Goal: Transaction & Acquisition: Purchase product/service

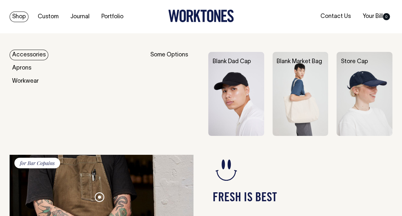
scroll to position [402, 0]
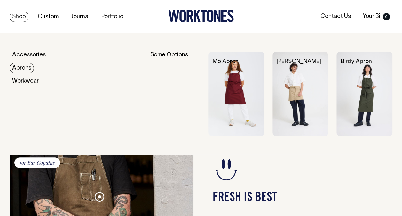
click at [27, 69] on link "Aprons" at bounding box center [22, 68] width 24 height 11
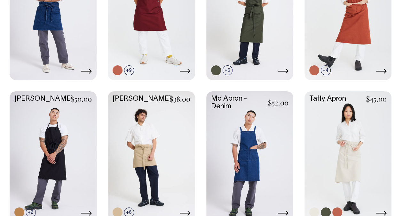
scroll to position [413, 0]
click at [339, 149] on link at bounding box center [348, 155] width 87 height 129
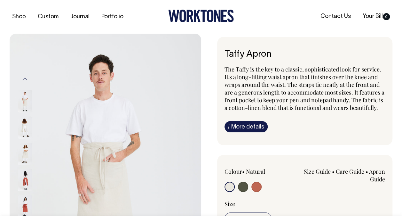
drag, startPoint x: 241, startPoint y: 188, endPoint x: 247, endPoint y: 195, distance: 8.9
click at [247, 192] on input "radio" at bounding box center [243, 186] width 10 height 10
radio input "true"
select select "Olive"
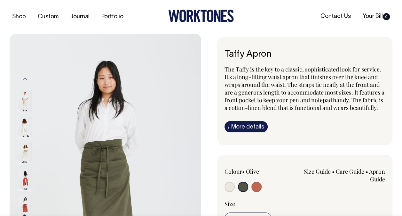
click at [247, 192] on input "radio" at bounding box center [243, 186] width 10 height 10
click at [259, 192] on input "radio" at bounding box center [256, 186] width 10 height 10
radio input "true"
select select "Rust"
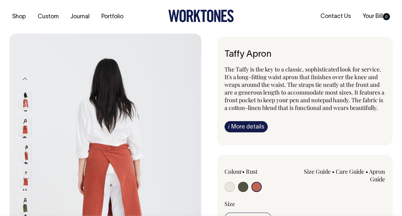
click at [228, 192] on input "radio" at bounding box center [230, 186] width 10 height 10
radio input "true"
select select "Natural"
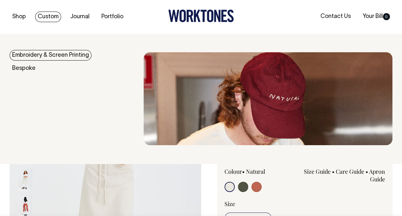
click at [48, 14] on link "Custom" at bounding box center [48, 17] width 26 height 11
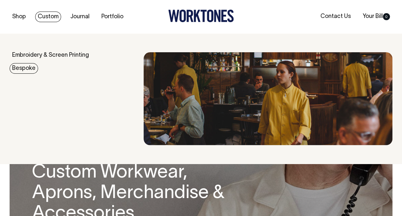
click at [31, 66] on link "Bespoke" at bounding box center [24, 68] width 28 height 11
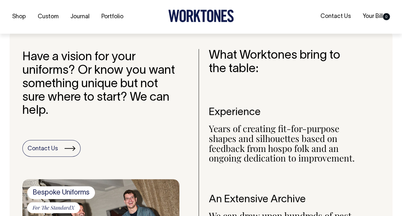
scroll to position [473, 0]
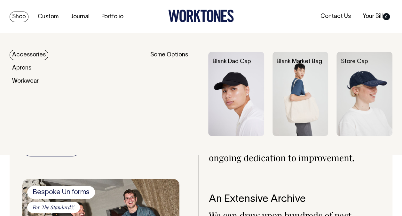
click at [16, 18] on link "Shop" at bounding box center [19, 17] width 19 height 11
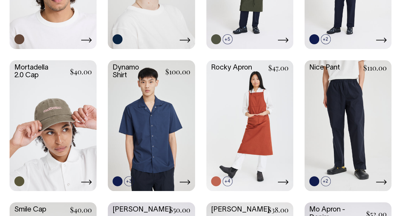
scroll to position [585, 0]
